Goal: Information Seeking & Learning: Learn about a topic

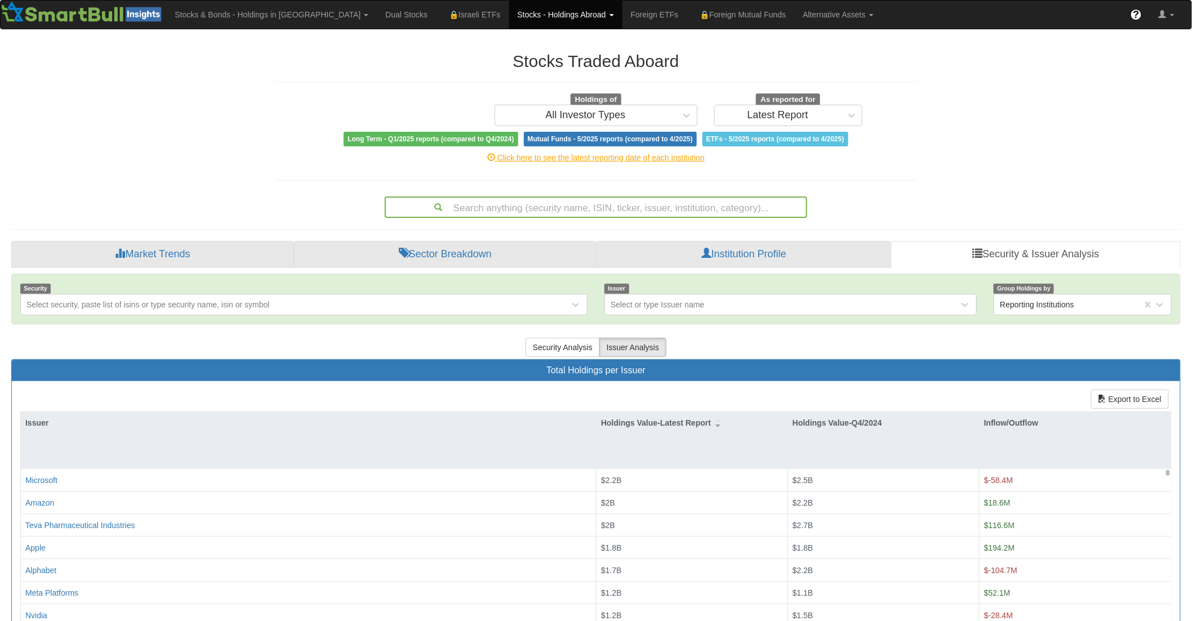
drag, startPoint x: 125, startPoint y: 117, endPoint x: 231, endPoint y: 132, distance: 107.0
click at [127, 117] on div "Stocks Traded Aboard Holdings of All Investor Types As reported for Latest Repo…" at bounding box center [596, 405] width 1186 height 729
click at [220, 20] on link "Stocks & Bonds - Holdings in IL" at bounding box center [271, 15] width 211 height 28
click at [428, 61] on h2 "Stocks Traded Aboard" at bounding box center [596, 61] width 642 height 19
drag, startPoint x: 751, startPoint y: 7, endPoint x: 755, endPoint y: 23, distance: 16.1
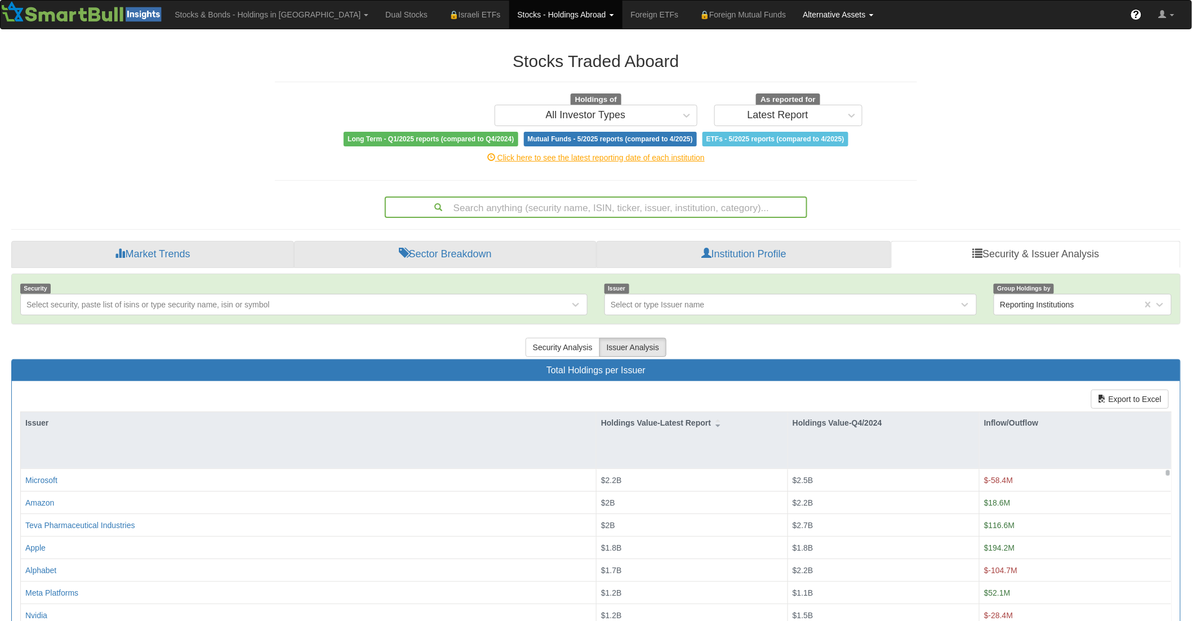
click at [377, 8] on link "Alternative Assets" at bounding box center [271, 15] width 211 height 28
click at [795, 41] on link "Funds" at bounding box center [853, 39] width 116 height 15
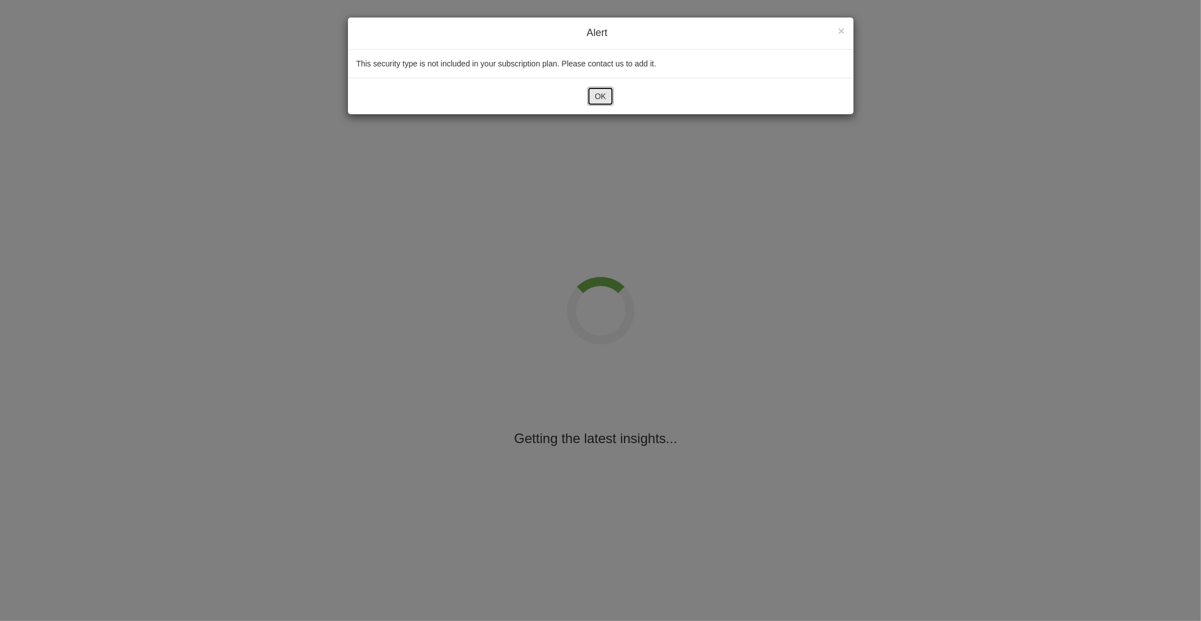
drag, startPoint x: 612, startPoint y: 93, endPoint x: 143, endPoint y: 59, distance: 469.9
click at [601, 92] on button "OK" at bounding box center [600, 96] width 26 height 19
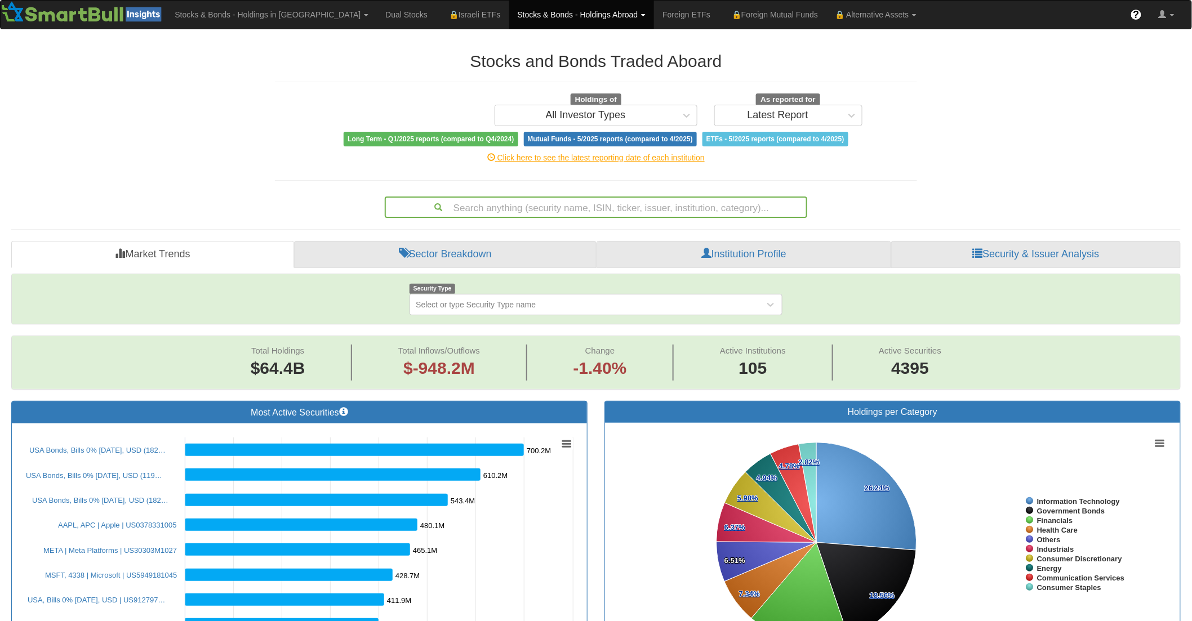
click at [749, 15] on link "🔒 Foreign Mutual Funds" at bounding box center [773, 15] width 108 height 28
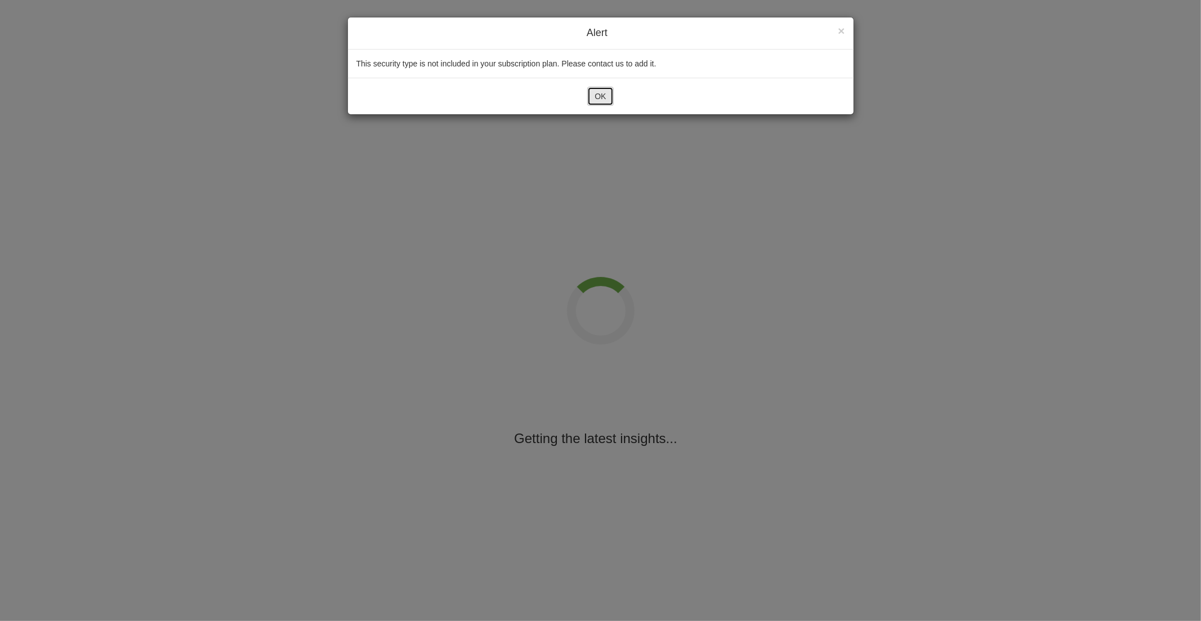
click at [604, 93] on button "OK" at bounding box center [600, 96] width 26 height 19
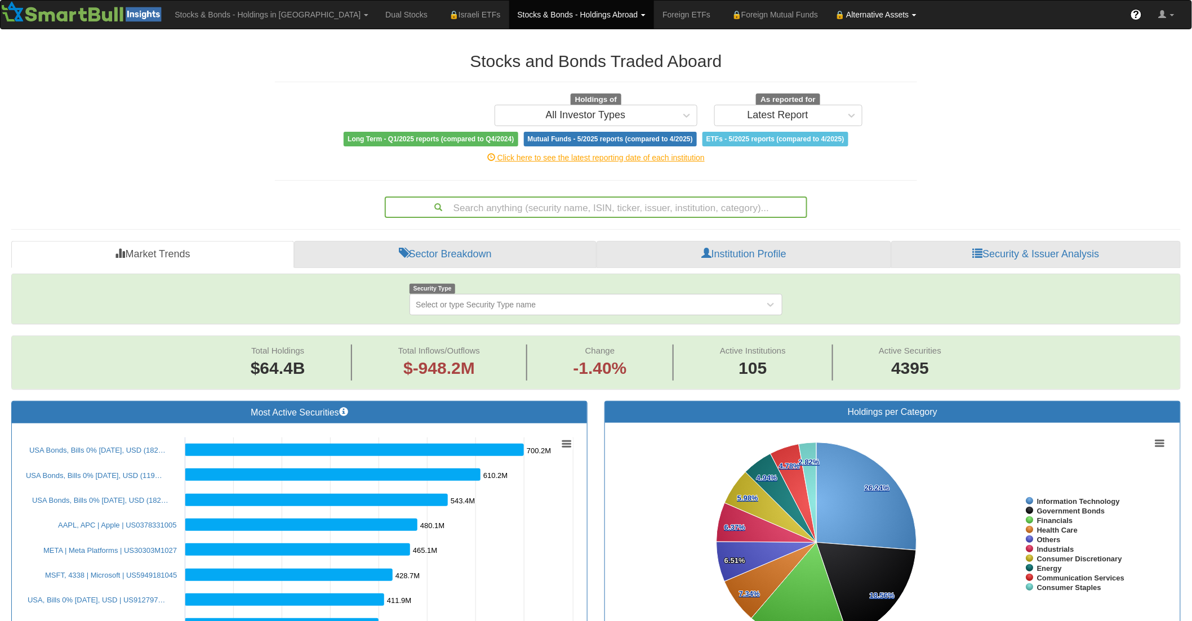
click at [377, 3] on link "🔒 Alternative Assets" at bounding box center [271, 15] width 211 height 28
click at [827, 36] on link "Funds" at bounding box center [885, 39] width 116 height 15
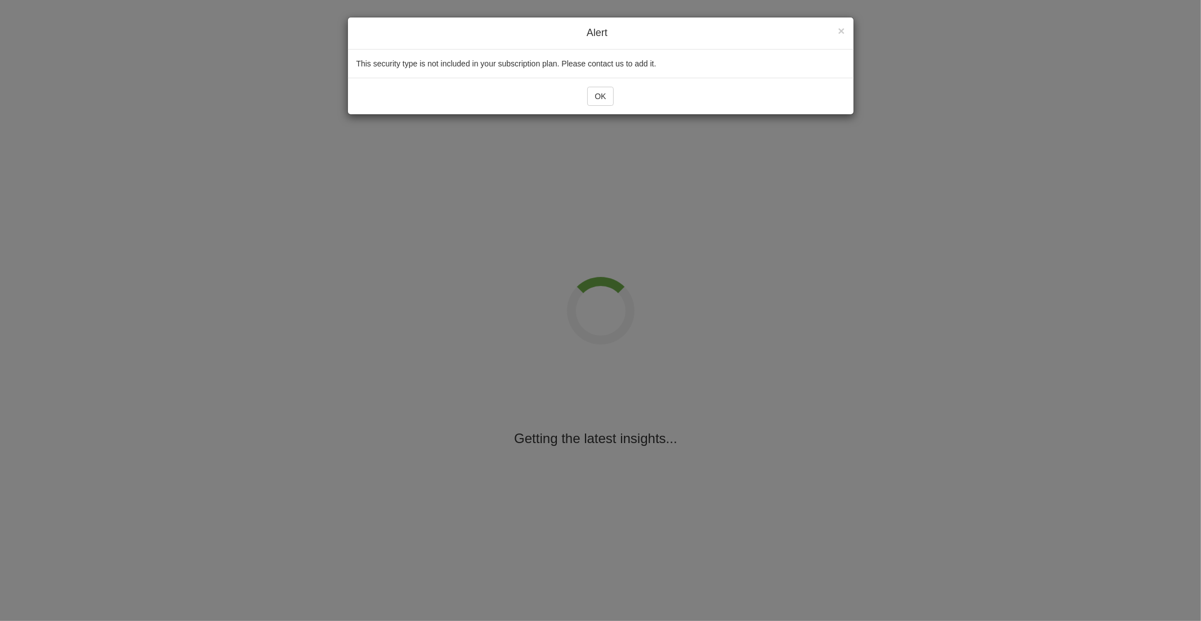
click at [804, 221] on div "× Close Alert This security type is not included in your subscription plan. Ple…" at bounding box center [600, 310] width 1201 height 621
